Goal: Task Accomplishment & Management: Use online tool/utility

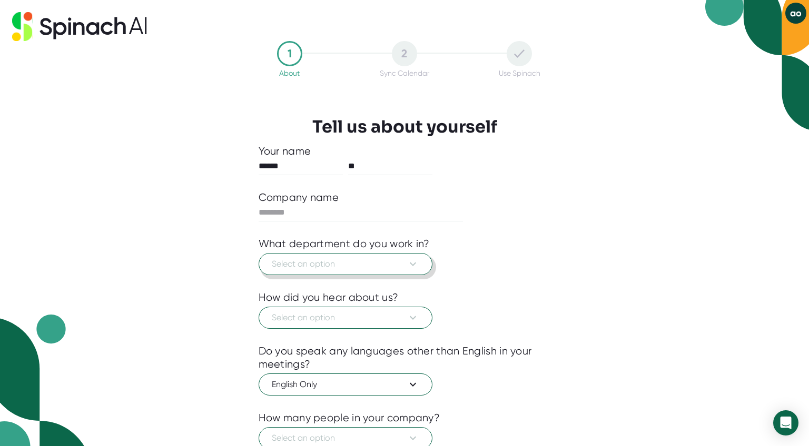
click at [357, 269] on span "Select an option" at bounding box center [345, 264] width 147 height 13
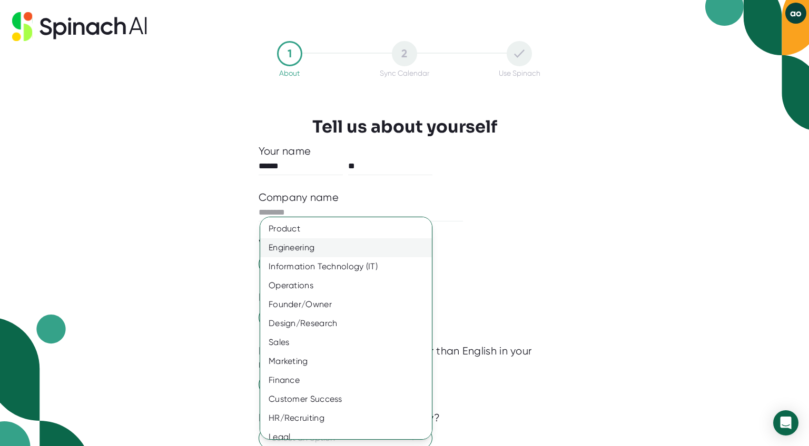
click at [353, 247] on div "Engineering" at bounding box center [346, 247] width 172 height 19
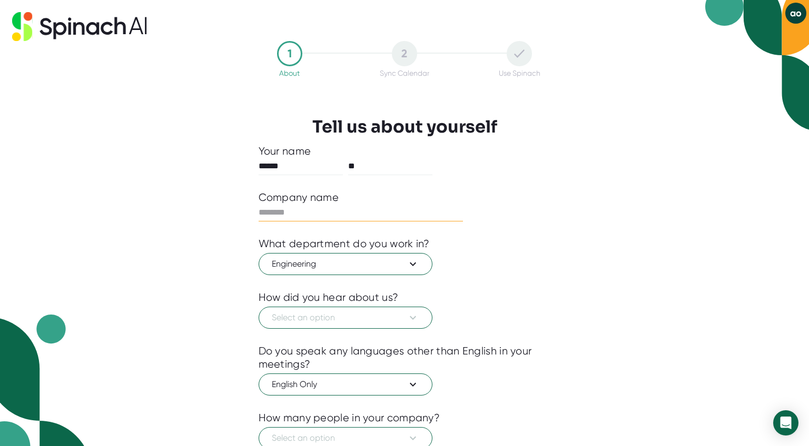
click at [328, 208] on input "text" at bounding box center [360, 212] width 205 height 17
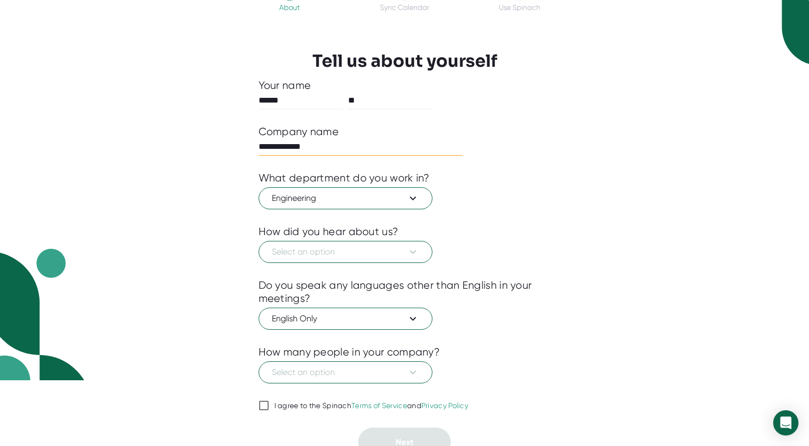
scroll to position [67, 0]
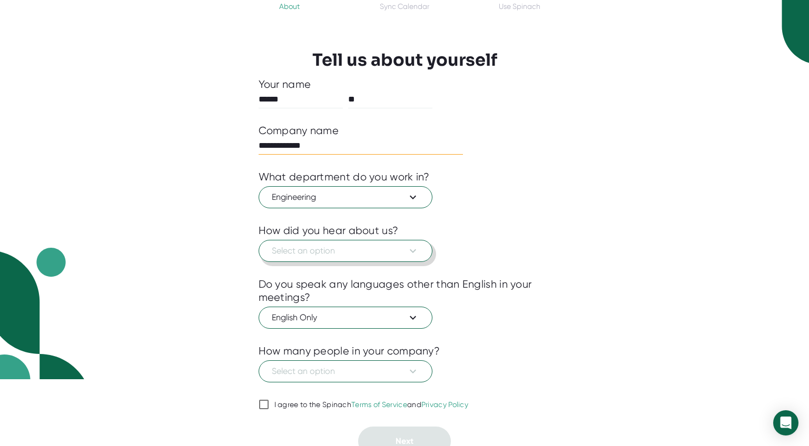
type input "**********"
click at [355, 256] on span "Select an option" at bounding box center [345, 251] width 147 height 13
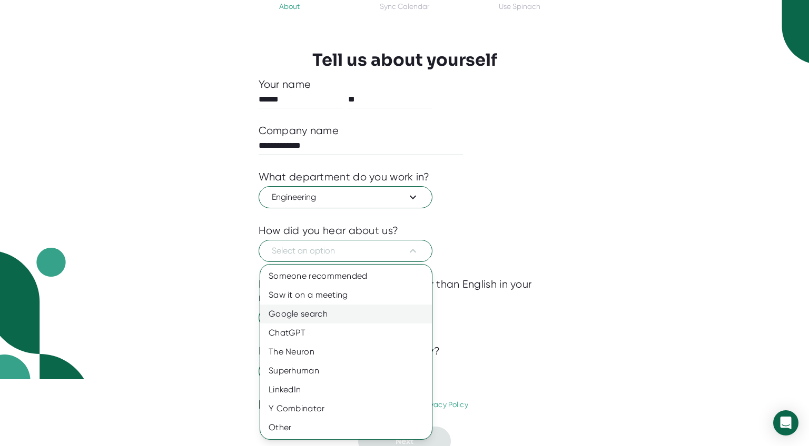
click at [353, 319] on div "Google search" at bounding box center [346, 314] width 172 height 19
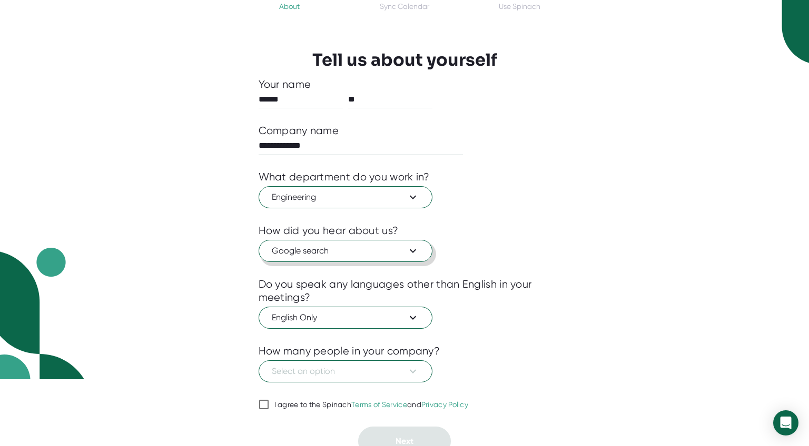
scroll to position [77, 0]
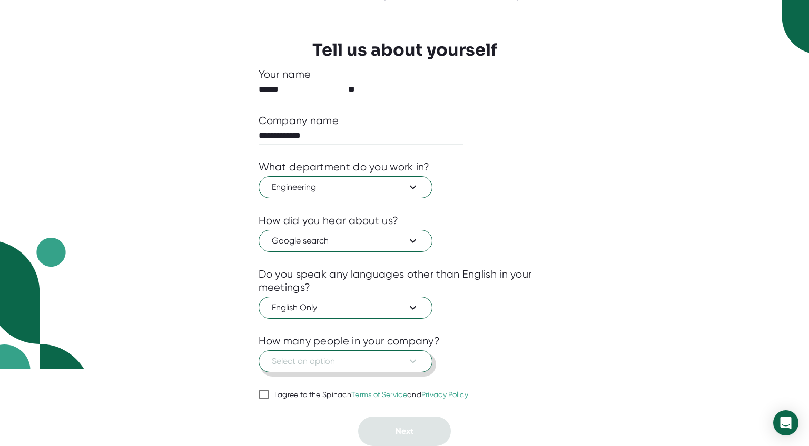
click at [354, 356] on span "Select an option" at bounding box center [345, 361] width 147 height 13
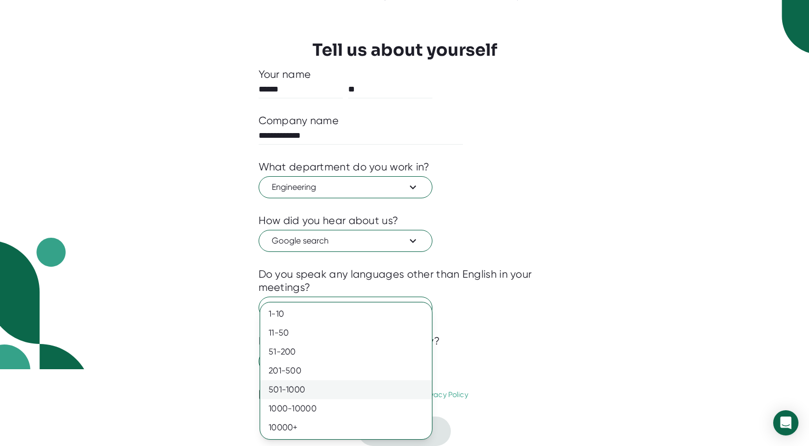
click at [339, 388] on div "501-1000" at bounding box center [346, 390] width 172 height 19
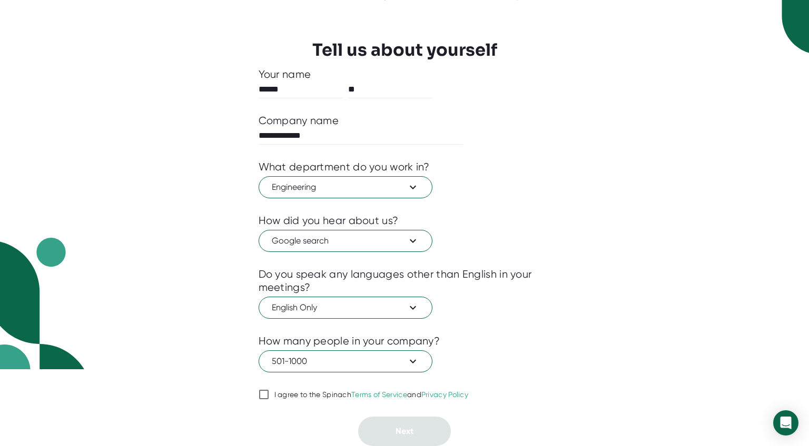
click at [295, 391] on div "I agree to the Spinach Terms of Service and Privacy Policy" at bounding box center [371, 395] width 194 height 9
click at [269, 391] on input "I agree to the Spinach Terms of Service and Privacy Policy" at bounding box center [263, 395] width 11 height 13
checkbox input "true"
click at [381, 427] on button "Next" at bounding box center [404, 431] width 93 height 29
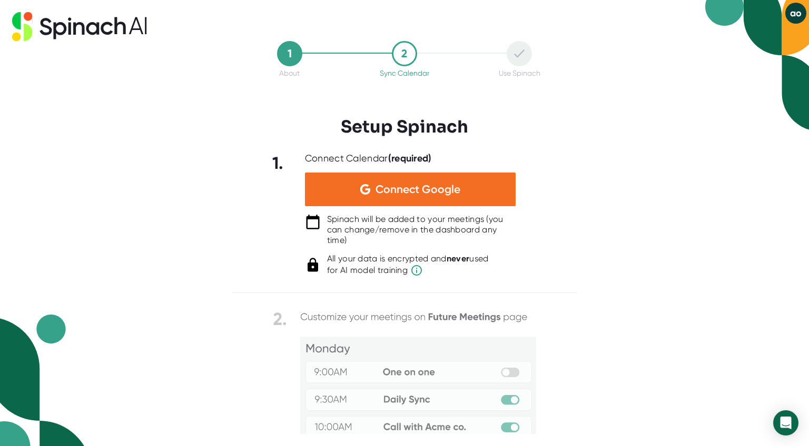
scroll to position [0, 0]
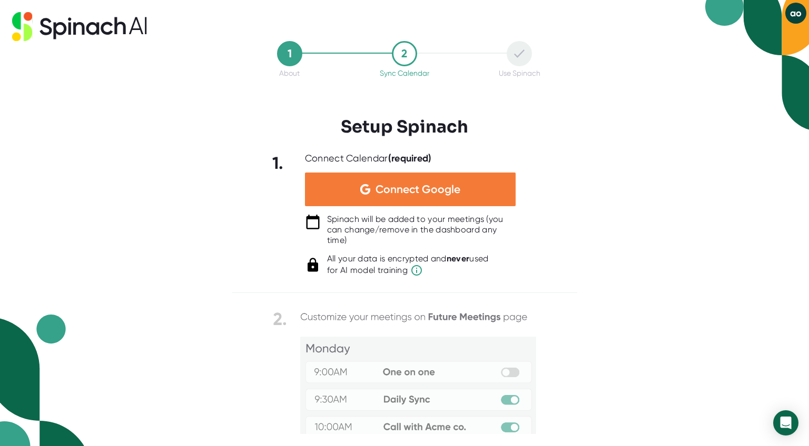
click at [384, 192] on span "Connect Google" at bounding box center [417, 189] width 85 height 11
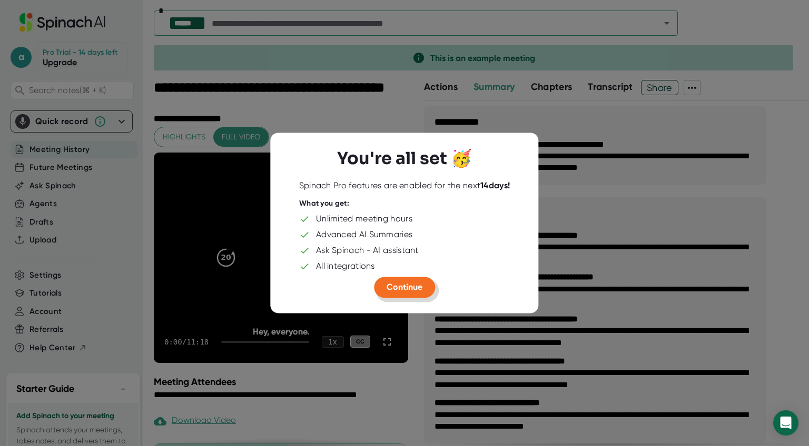
click at [427, 286] on button "Continue" at bounding box center [404, 287] width 61 height 21
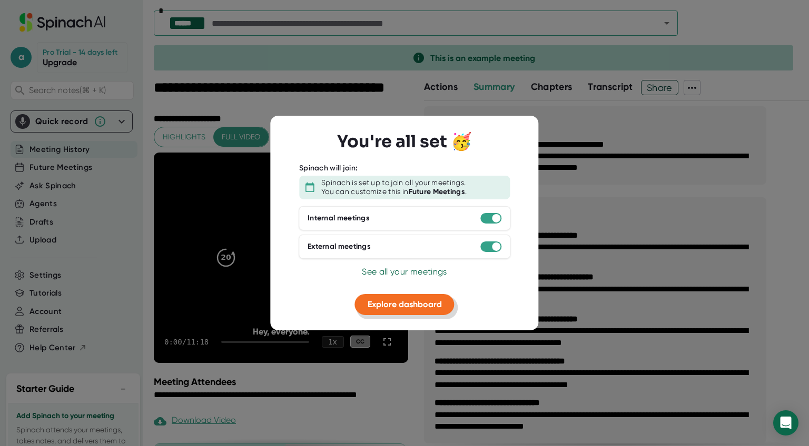
click at [436, 302] on span "Explore dashboard" at bounding box center [404, 304] width 74 height 10
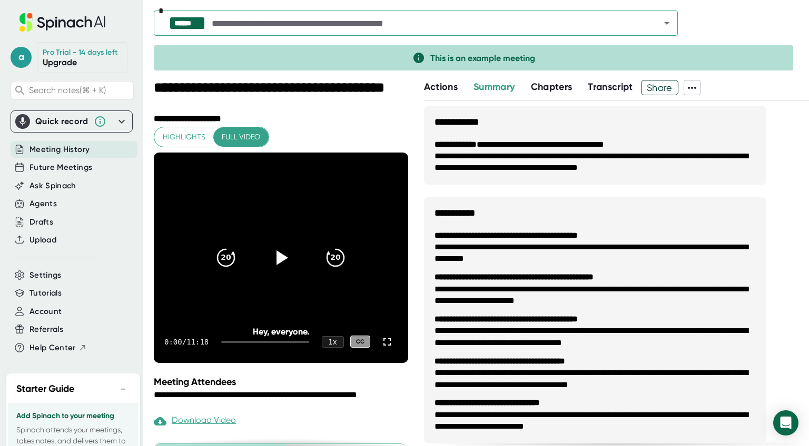
click at [614, 87] on span "Transcript" at bounding box center [610, 87] width 45 height 12
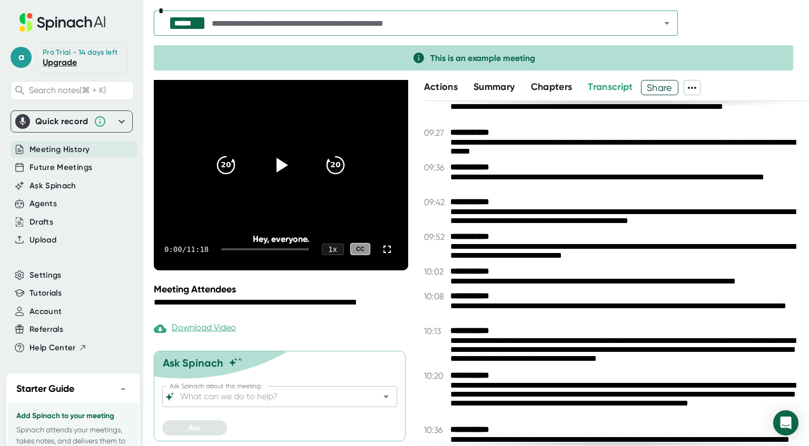
scroll to position [3089, 0]
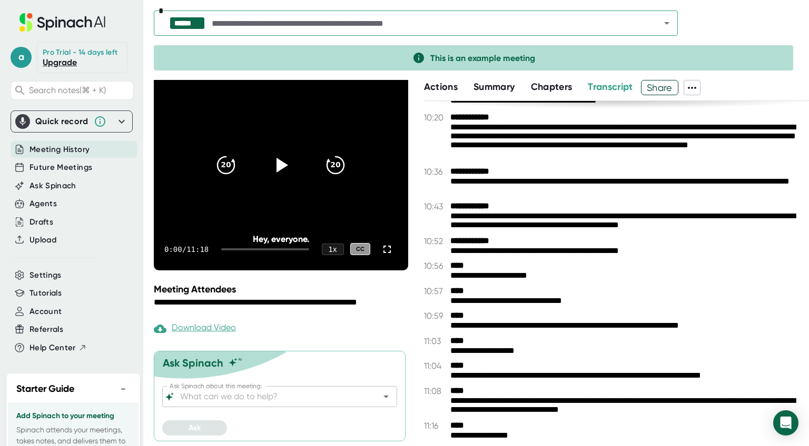
click at [559, 87] on span "Chapters" at bounding box center [552, 87] width 42 height 12
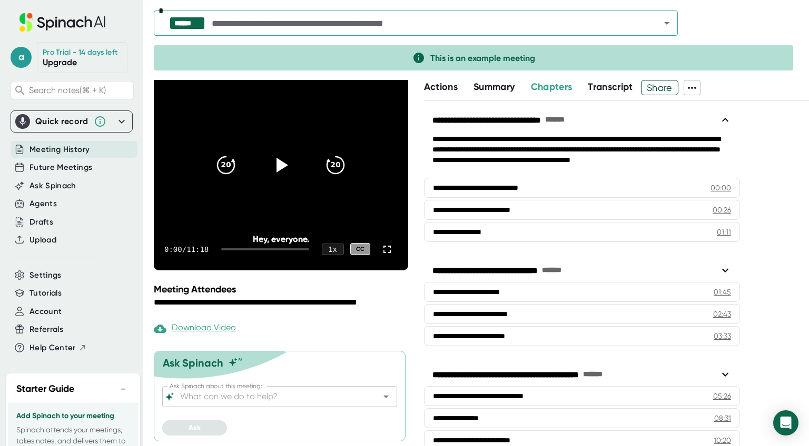
click at [506, 93] on button "Summary" at bounding box center [493, 87] width 41 height 14
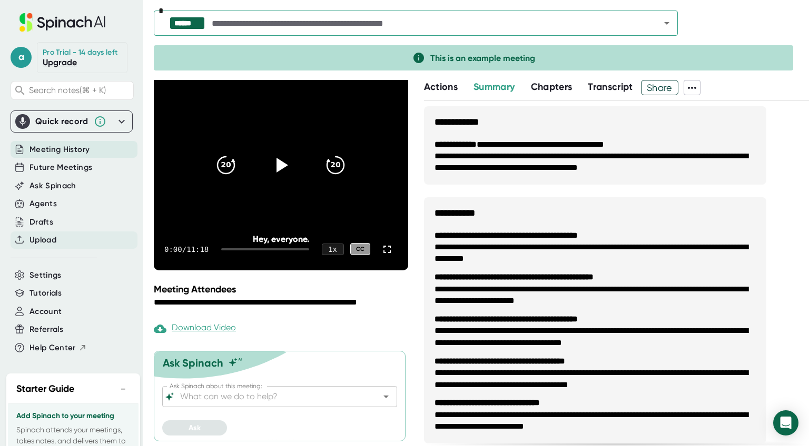
click at [77, 243] on div "Upload" at bounding box center [74, 240] width 127 height 17
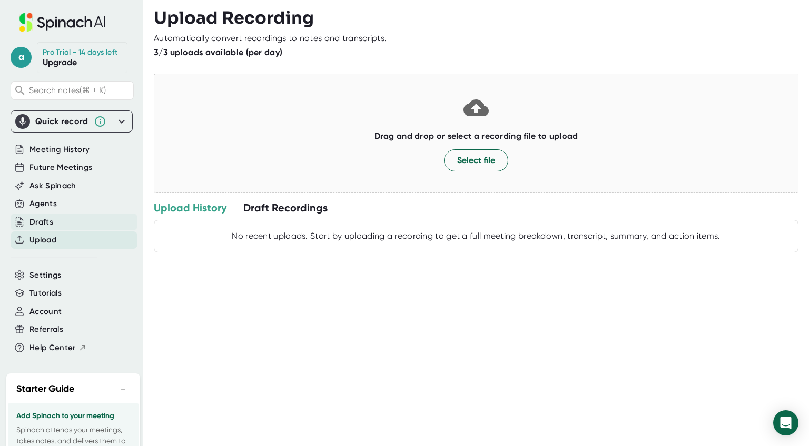
click at [62, 221] on div "Drafts" at bounding box center [74, 222] width 127 height 17
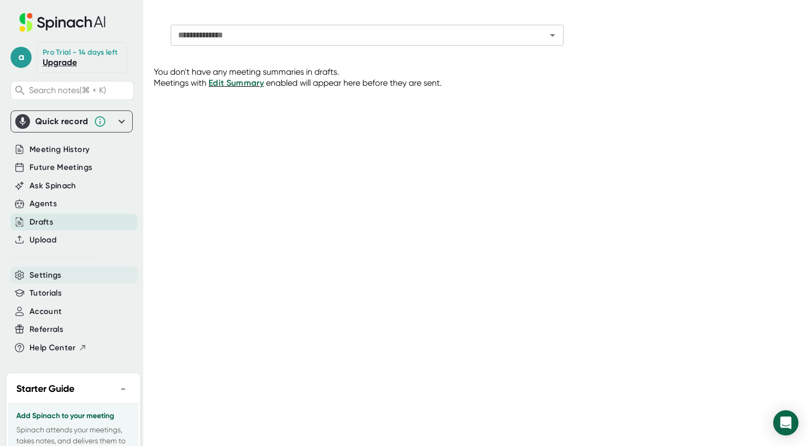
click at [70, 280] on div "Settings" at bounding box center [74, 275] width 127 height 17
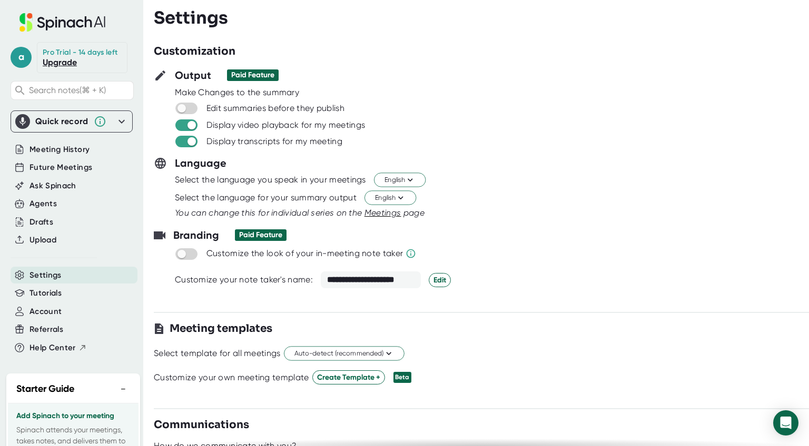
click at [81, 121] on div "Quick record" at bounding box center [61, 121] width 53 height 11
